Goal: Task Accomplishment & Management: Complete application form

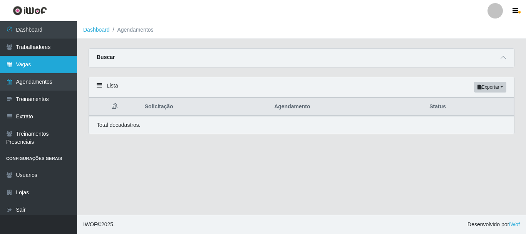
click at [32, 61] on link "Vagas" at bounding box center [38, 64] width 77 height 17
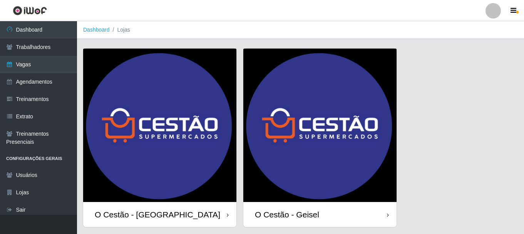
click at [217, 129] on img at bounding box center [159, 125] width 153 height 153
click at [273, 98] on img at bounding box center [320, 125] width 153 height 153
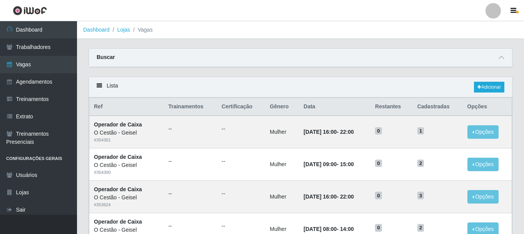
click at [254, 57] on div "Buscar" at bounding box center [300, 58] width 423 height 18
click at [504, 57] on icon at bounding box center [501, 57] width 5 height 5
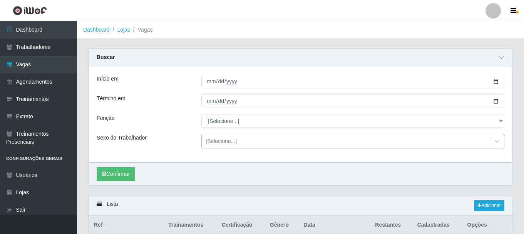
click at [226, 140] on div "[Selecione...]" at bounding box center [221, 141] width 31 height 8
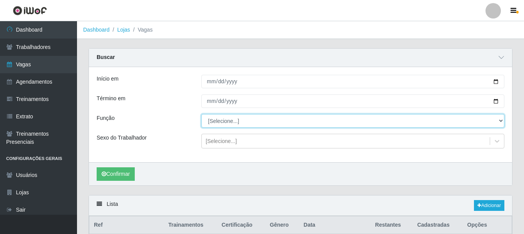
click at [239, 126] on select "[Selecione...] ASG ASG + ASG ++ Auxiliar de Estoque Auxiliar de Estoque + Auxil…" at bounding box center [353, 120] width 303 height 13
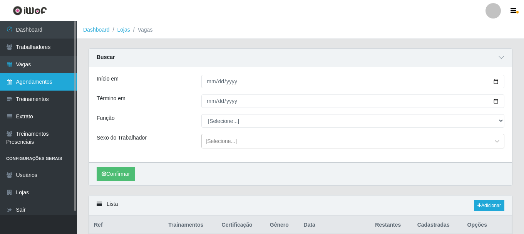
click at [33, 87] on link "Agendamentos" at bounding box center [38, 81] width 77 height 17
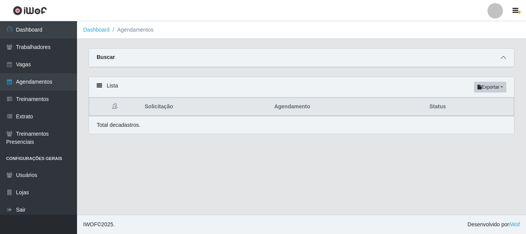
click at [501, 55] on icon at bounding box center [503, 57] width 5 height 5
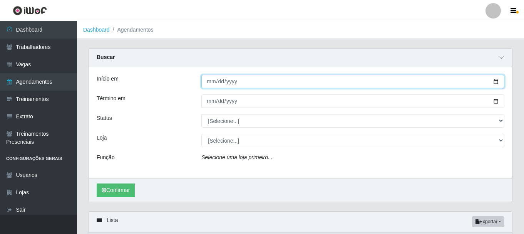
click at [209, 86] on input "Início em" at bounding box center [353, 81] width 303 height 13
click at [220, 81] on input "Início em" at bounding box center [353, 81] width 303 height 13
type input "2025-09-23"
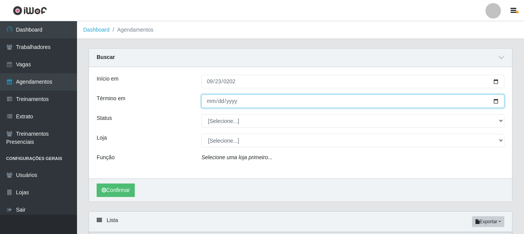
click at [208, 101] on input "Término em" at bounding box center [353, 100] width 303 height 13
click at [218, 101] on input "Término em" at bounding box center [353, 100] width 303 height 13
click at [221, 102] on input "Término em" at bounding box center [353, 100] width 303 height 13
click at [237, 102] on input "Término em" at bounding box center [353, 100] width 303 height 13
type input "[DATE]"
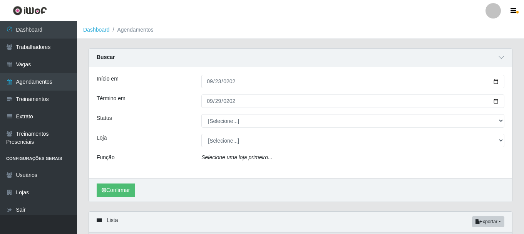
click at [366, 128] on div "Início em 2025-09-23 Término em 2025-09-29 Status [Selecione...] AGENDADO AGUAR…" at bounding box center [300, 122] width 423 height 111
click at [483, 114] on div "Início em 2025-09-23 Término em 2025-09-29 Status [Selecione...] AGENDADO AGUAR…" at bounding box center [300, 122] width 423 height 111
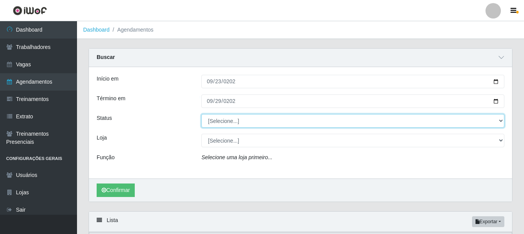
click at [481, 119] on select "[Selecione...] AGENDADO AGUARDANDO LIBERAR EM ANDAMENTO EM REVISÃO FINALIZADO C…" at bounding box center [353, 120] width 303 height 13
select select "FINALIZADO"
click at [202, 114] on select "[Selecione...] AGENDADO AGUARDANDO LIBERAR EM ANDAMENTO EM REVISÃO FINALIZADO C…" at bounding box center [353, 120] width 303 height 13
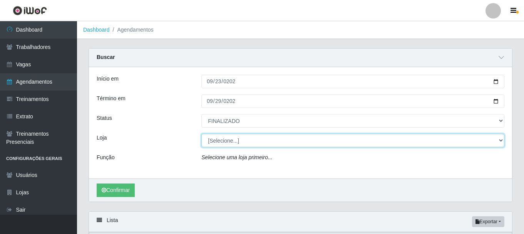
click at [259, 142] on select "[Selecione...] O Cestão - Bayeux O Cestão - Geisel" at bounding box center [353, 140] width 303 height 13
select select "224"
click at [202, 134] on select "[Selecione...] O Cestão - Bayeux O Cestão - Geisel" at bounding box center [353, 140] width 303 height 13
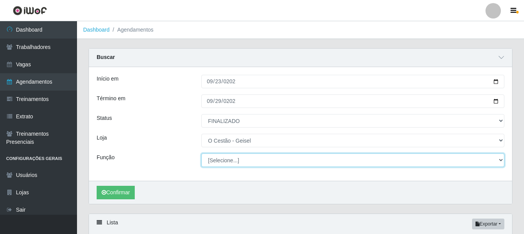
drag, startPoint x: 236, startPoint y: 162, endPoint x: 240, endPoint y: 160, distance: 4.8
click at [236, 162] on select "[Selecione...] ASG ASG + ASG ++ Auxiliar de Estoque Auxiliar de Estoque + Auxil…" at bounding box center [353, 159] width 303 height 13
select select "22"
click at [202, 154] on select "[Selecione...] ASG ASG + ASG ++ Auxiliar de Estoque Auxiliar de Estoque + Auxil…" at bounding box center [353, 159] width 303 height 13
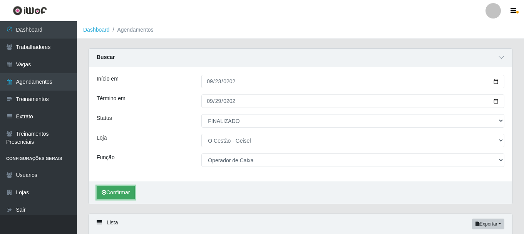
click at [129, 190] on button "Confirmar" at bounding box center [116, 192] width 38 height 13
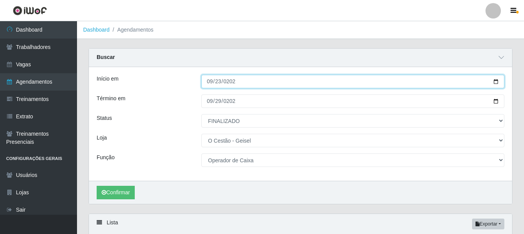
click at [208, 81] on input "2025-09-23" at bounding box center [353, 81] width 303 height 13
type input "[DATE]"
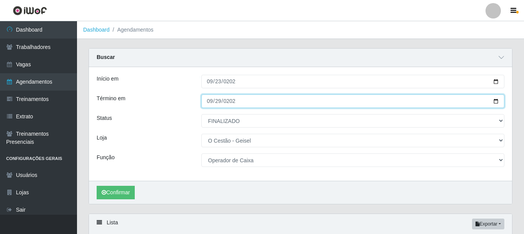
click at [210, 102] on input "[DATE]" at bounding box center [353, 100] width 303 height 13
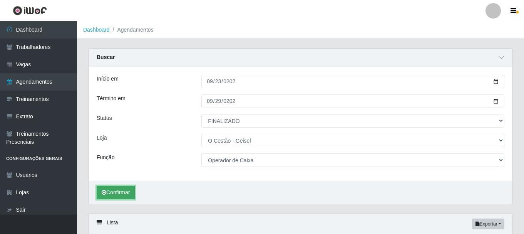
click at [130, 192] on button "Confirmar" at bounding box center [116, 192] width 38 height 13
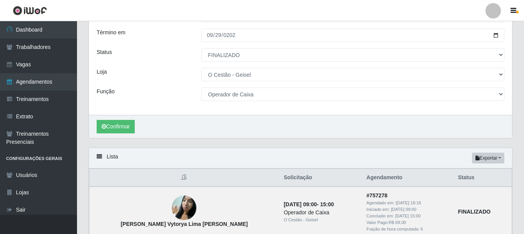
scroll to position [193, 0]
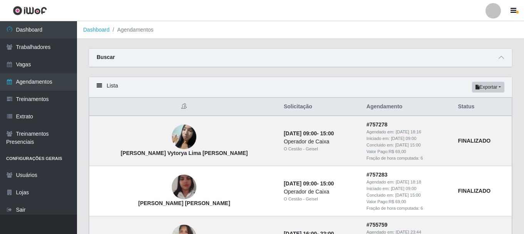
click at [307, 91] on div "Lista Exportar PDF Excel" at bounding box center [300, 87] width 423 height 20
click at [308, 109] on th "Solicitação" at bounding box center [320, 107] width 83 height 18
click at [298, 87] on div "Lista Exportar PDF Excel" at bounding box center [300, 87] width 423 height 20
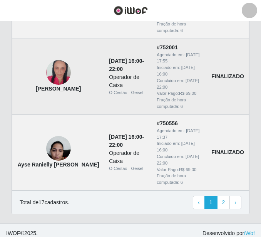
scroll to position [1071, 0]
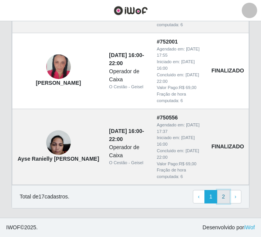
click at [226, 195] on link "2" at bounding box center [223, 197] width 13 height 14
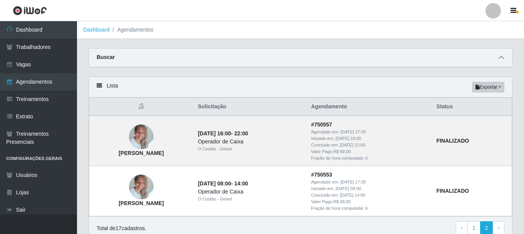
click at [263, 59] on span at bounding box center [501, 57] width 9 height 9
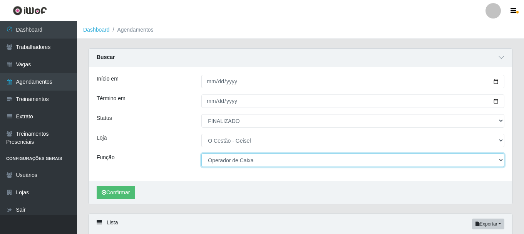
click at [250, 158] on select "[Selecione...] ASG ASG + ASG ++ Auxiliar de Estoque Auxiliar de Estoque + Auxil…" at bounding box center [353, 159] width 303 height 13
click at [202, 154] on select "[Selecione...] ASG ASG + ASG ++ Auxiliar de Estoque Auxiliar de Estoque + Auxil…" at bounding box center [353, 159] width 303 height 13
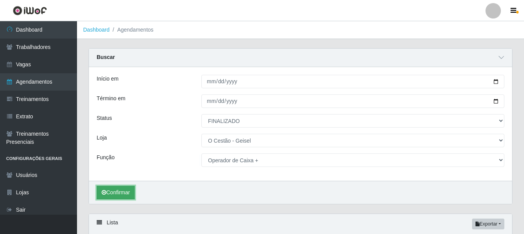
click at [126, 192] on button "Confirmar" at bounding box center [116, 192] width 38 height 13
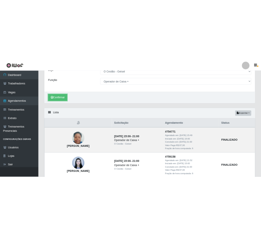
scroll to position [220, 0]
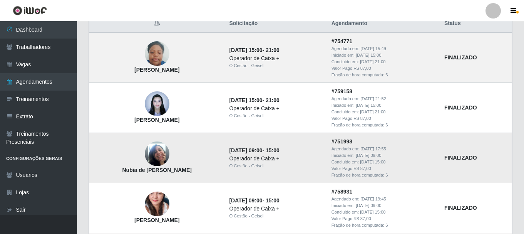
click at [263, 153] on td "# 751998 Agendado em: 23/09/2025, 17:55 Iniciado em: 28/09/2025, 09:00 Concluid…" at bounding box center [383, 158] width 113 height 50
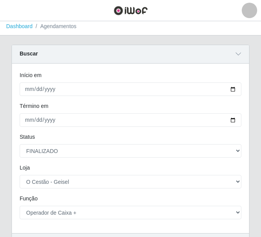
scroll to position [0, 0]
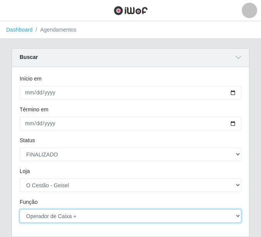
click at [90, 215] on select "[Selecione...] ASG ASG + ASG ++ Auxiliar de Estoque Auxiliar de Estoque + Auxil…" at bounding box center [131, 215] width 222 height 13
select select "1"
click at [20, 210] on select "[Selecione...] ASG ASG + ASG ++ Auxiliar de Estoque Auxiliar de Estoque + Auxil…" at bounding box center [131, 215] width 222 height 13
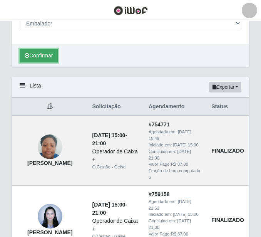
click at [52, 54] on button "Confirmar" at bounding box center [39, 55] width 38 height 13
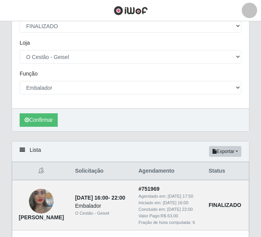
scroll to position [82, 0]
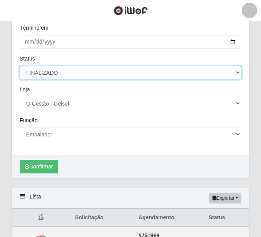
click at [160, 73] on select "[Selecione...] AGENDADO AGUARDANDO LIBERAR EM ANDAMENTO EM REVISÃO FINALIZADO C…" at bounding box center [131, 72] width 222 height 13
click at [20, 66] on select "[Selecione...] AGENDADO AGUARDANDO LIBERAR EM ANDAMENTO EM REVISÃO FINALIZADO C…" at bounding box center [131, 72] width 222 height 13
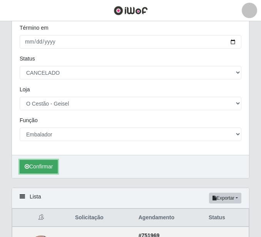
click at [52, 165] on button "Confirmar" at bounding box center [39, 166] width 38 height 13
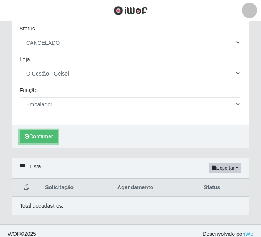
scroll to position [119, 0]
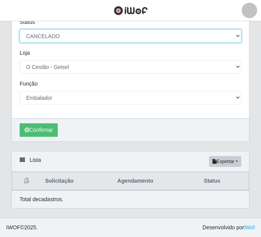
click at [60, 34] on select "[Selecione...] AGENDADO AGUARDANDO LIBERAR EM ANDAMENTO EM REVISÃO FINALIZADO C…" at bounding box center [131, 35] width 222 height 13
click at [20, 29] on select "[Selecione...] AGENDADO AGUARDANDO LIBERAR EM ANDAMENTO EM REVISÃO FINALIZADO C…" at bounding box center [131, 35] width 222 height 13
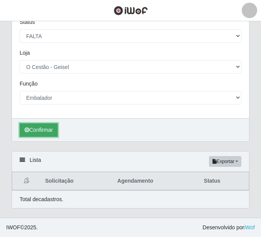
click at [49, 128] on button "Confirmar" at bounding box center [39, 129] width 38 height 13
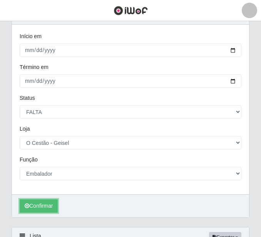
scroll to position [42, 0]
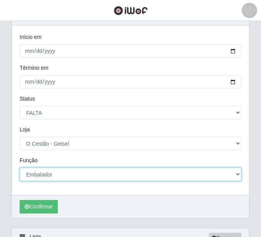
click at [70, 174] on select "[Selecione...] ASG ASG + ASG ++ Auxiliar de Estoque Auxiliar de Estoque + Auxil…" at bounding box center [131, 174] width 222 height 13
click at [71, 170] on select "[Selecione...] ASG ASG + ASG ++ Auxiliar de Estoque Auxiliar de Estoque + Auxil…" at bounding box center [131, 174] width 222 height 13
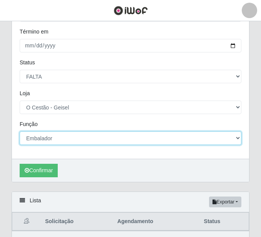
scroll to position [119, 0]
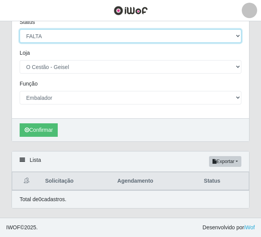
click at [52, 40] on select "[Selecione...] AGENDADO AGUARDANDO LIBERAR EM ANDAMENTO EM REVISÃO FINALIZADO C…" at bounding box center [131, 35] width 222 height 13
click at [20, 29] on select "[Selecione...] AGENDADO AGUARDANDO LIBERAR EM ANDAMENTO EM REVISÃO FINALIZADO C…" at bounding box center [131, 35] width 222 height 13
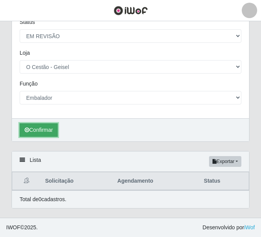
click at [51, 133] on button "Confirmar" at bounding box center [39, 129] width 38 height 13
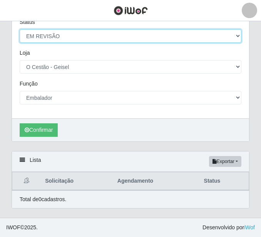
click at [54, 32] on select "[Selecione...] AGENDADO AGUARDANDO LIBERAR EM ANDAMENTO EM REVISÃO FINALIZADO C…" at bounding box center [131, 35] width 222 height 13
select select "FINALIZADO"
click at [20, 29] on select "[Selecione...] AGENDADO AGUARDANDO LIBERAR EM ANDAMENTO EM REVISÃO FINALIZADO C…" at bounding box center [131, 35] width 222 height 13
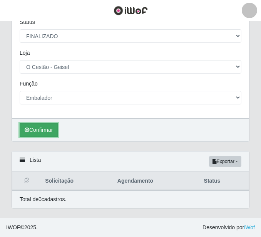
click at [50, 132] on button "Confirmar" at bounding box center [39, 129] width 38 height 13
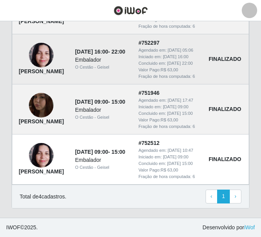
scroll to position [390, 0]
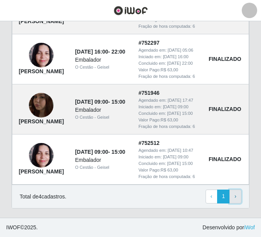
click at [238, 203] on link "› Next" at bounding box center [236, 197] width 12 height 14
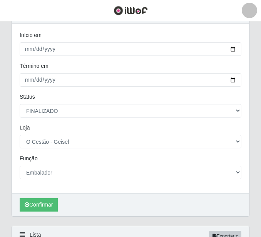
scroll to position [43, 0]
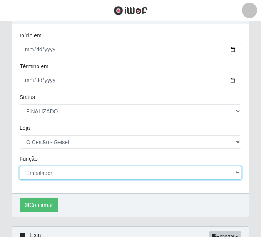
click at [60, 175] on select "[Selecione...] ASG ASG + ASG ++ Auxiliar de Estoque Auxiliar de Estoque + Auxil…" at bounding box center [131, 172] width 222 height 13
select select "16"
click at [20, 166] on select "[Selecione...] ASG ASG + ASG ++ Auxiliar de Estoque Auxiliar de Estoque + Auxil…" at bounding box center [131, 172] width 222 height 13
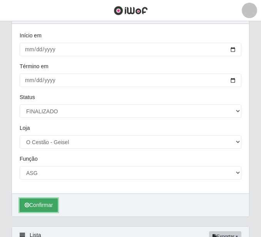
click at [38, 207] on button "Confirmar" at bounding box center [39, 204] width 38 height 13
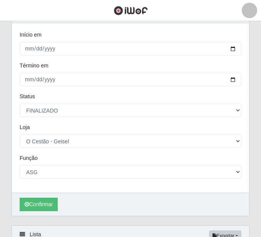
scroll to position [42, 0]
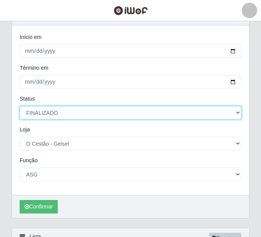
click at [46, 113] on select "[Selecione...] AGENDADO AGUARDANDO LIBERAR EM ANDAMENTO EM REVISÃO FINALIZADO C…" at bounding box center [131, 112] width 222 height 13
click at [20, 106] on select "[Selecione...] AGENDADO AGUARDANDO LIBERAR EM ANDAMENTO EM REVISÃO FINALIZADO C…" at bounding box center [131, 112] width 222 height 13
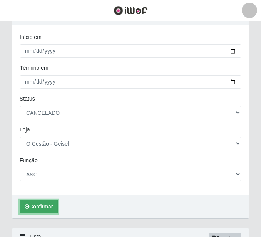
click at [45, 205] on button "Confirmar" at bounding box center [39, 206] width 38 height 13
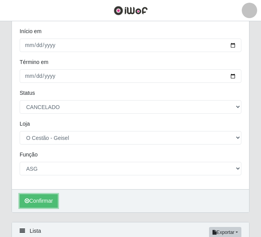
scroll to position [42, 0]
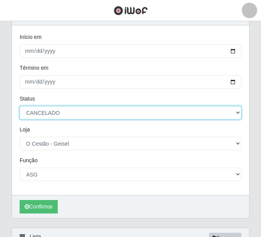
click at [64, 115] on select "[Selecione...] AGENDADO AGUARDANDO LIBERAR EM ANDAMENTO EM REVISÃO FINALIZADO C…" at bounding box center [131, 112] width 222 height 13
select select "FINALIZADO"
click at [20, 106] on select "[Selecione...] AGENDADO AGUARDANDO LIBERAR EM ANDAMENTO EM REVISÃO FINALIZADO C…" at bounding box center [131, 112] width 222 height 13
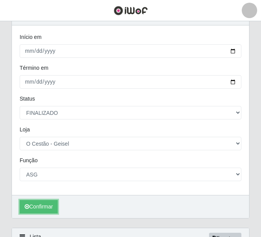
drag, startPoint x: 47, startPoint y: 205, endPoint x: 52, endPoint y: 183, distance: 23.0
click at [47, 205] on button "Confirmar" at bounding box center [39, 206] width 38 height 13
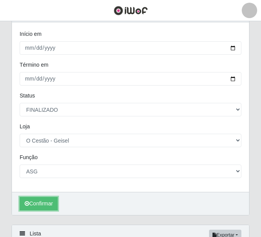
scroll to position [42, 0]
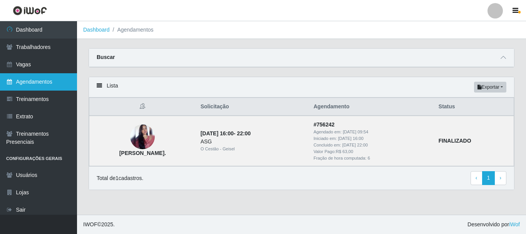
click at [48, 82] on link "Agendamentos" at bounding box center [38, 81] width 77 height 17
click at [40, 85] on link "Agendamentos" at bounding box center [38, 81] width 77 height 17
click at [501, 59] on span at bounding box center [503, 57] width 9 height 9
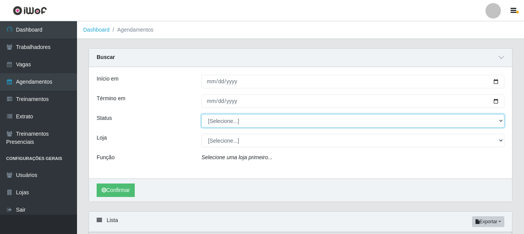
click at [234, 118] on select "[Selecione...] AGENDADO AGUARDANDO LIBERAR EM ANDAMENTO EM REVISÃO FINALIZADO C…" at bounding box center [353, 120] width 303 height 13
select select "FINALIZADO"
click at [202, 114] on select "[Selecione...] AGENDADO AGUARDANDO LIBERAR EM ANDAMENTO EM REVISÃO FINALIZADO C…" at bounding box center [353, 120] width 303 height 13
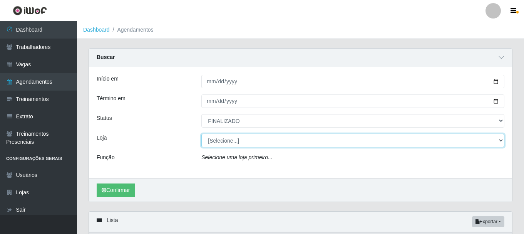
click at [242, 138] on select "[Selecione...] O Cestão - Bayeux O Cestão - Geisel" at bounding box center [353, 140] width 303 height 13
select select "238"
click at [202, 134] on select "[Selecione...] O Cestão - Bayeux O Cestão - Geisel" at bounding box center [353, 140] width 303 height 13
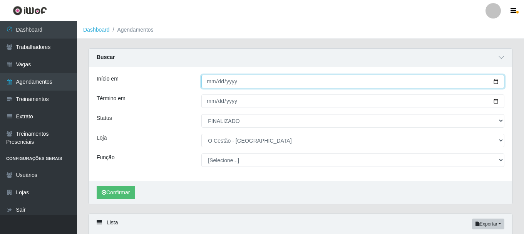
click at [212, 85] on input "Início em" at bounding box center [353, 81] width 303 height 13
